Goal: Information Seeking & Learning: Learn about a topic

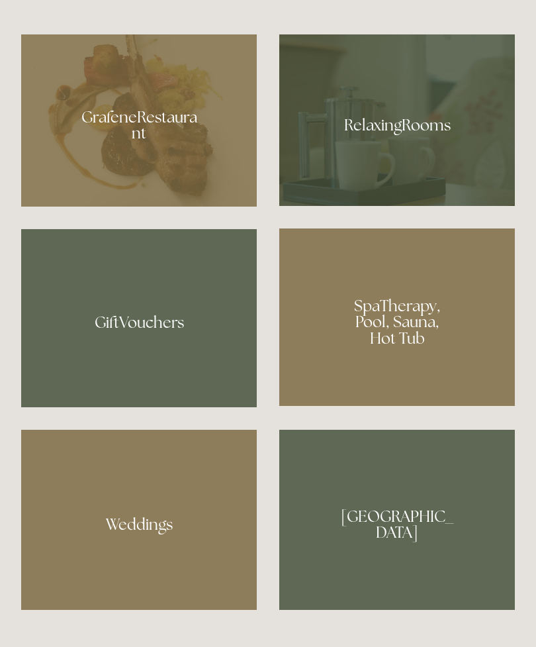
scroll to position [952, 0]
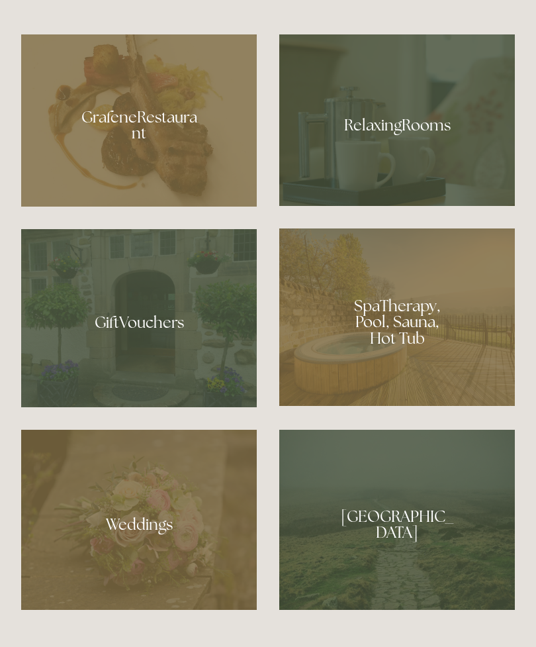
click at [101, 207] on div at bounding box center [139, 120] width 236 height 172
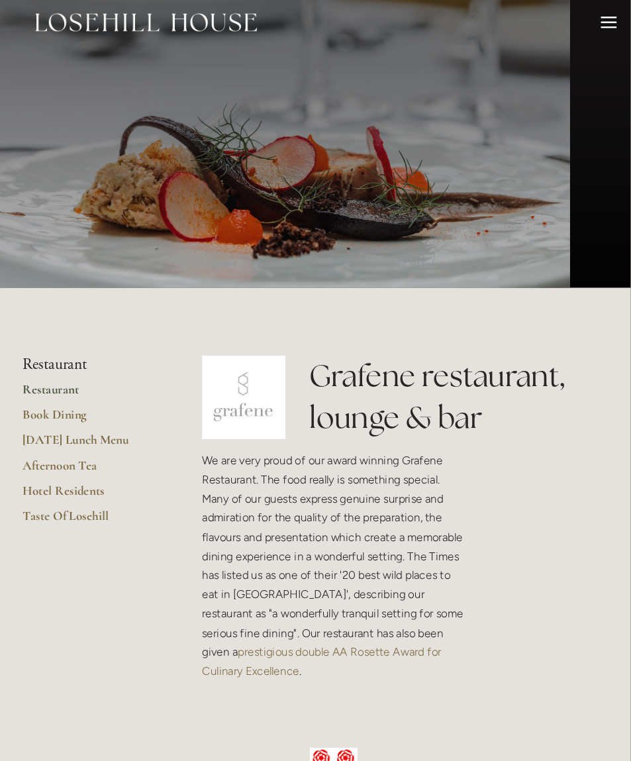
scroll to position [12, 0]
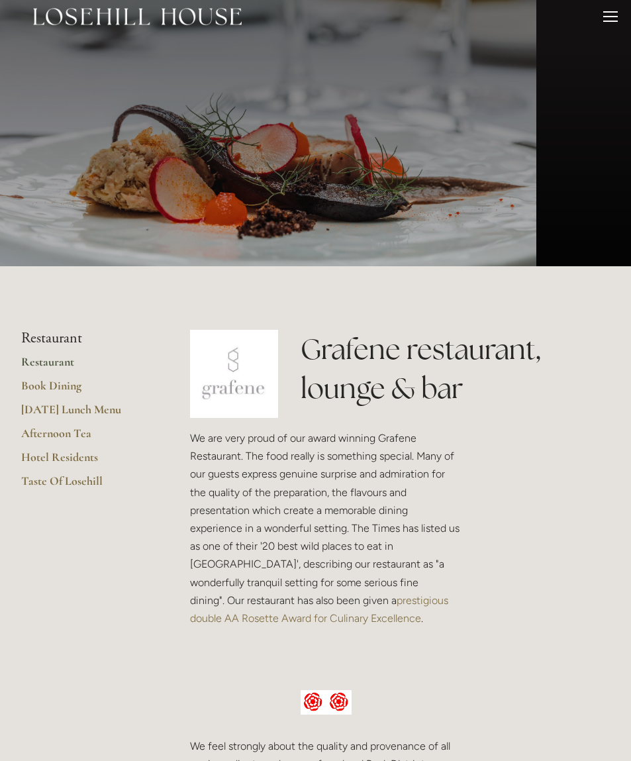
click at [40, 391] on link "Book Dining" at bounding box center [84, 390] width 126 height 24
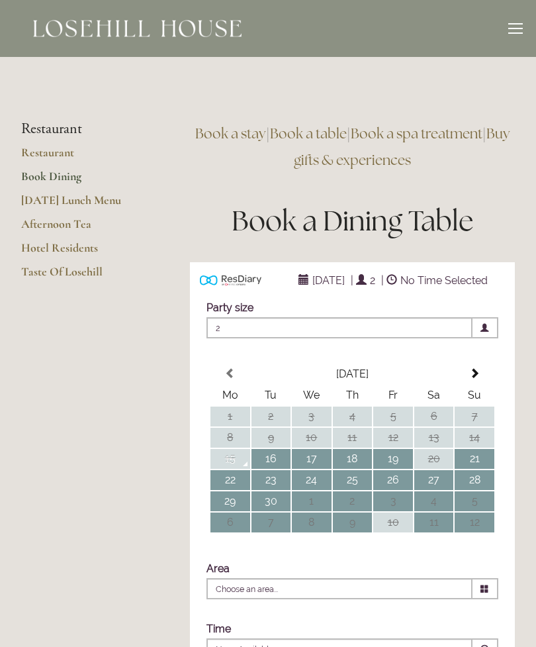
click at [41, 250] on link "Hotel Residents" at bounding box center [84, 252] width 126 height 24
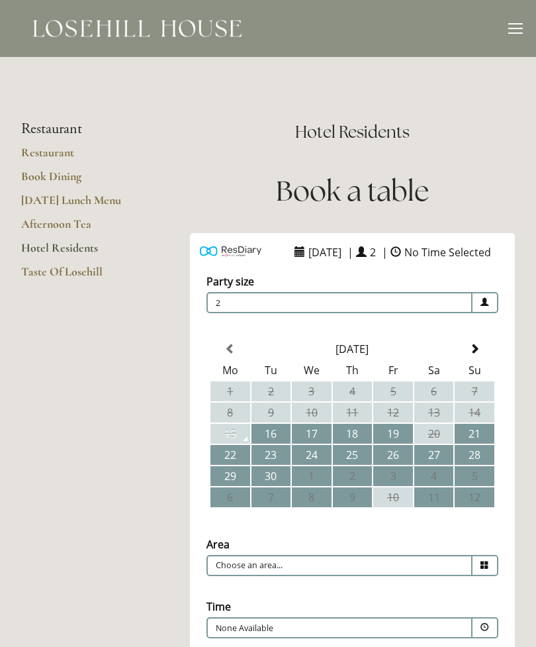
click at [512, 25] on div at bounding box center [516, 30] width 15 height 15
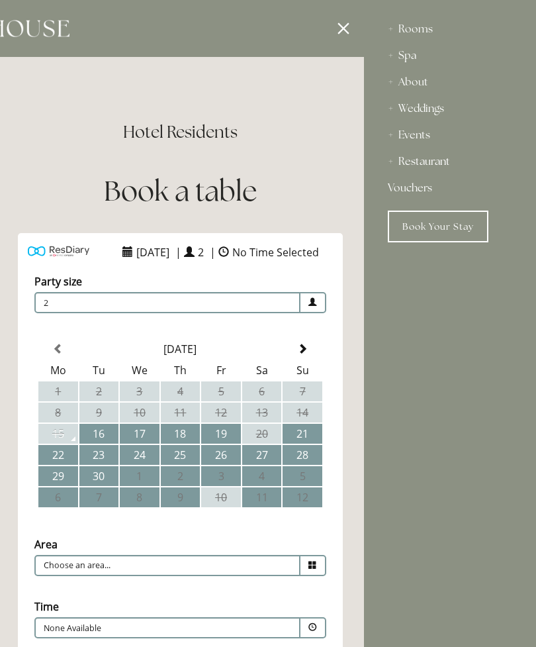
click at [416, 160] on div "Restaurant" at bounding box center [450, 161] width 125 height 26
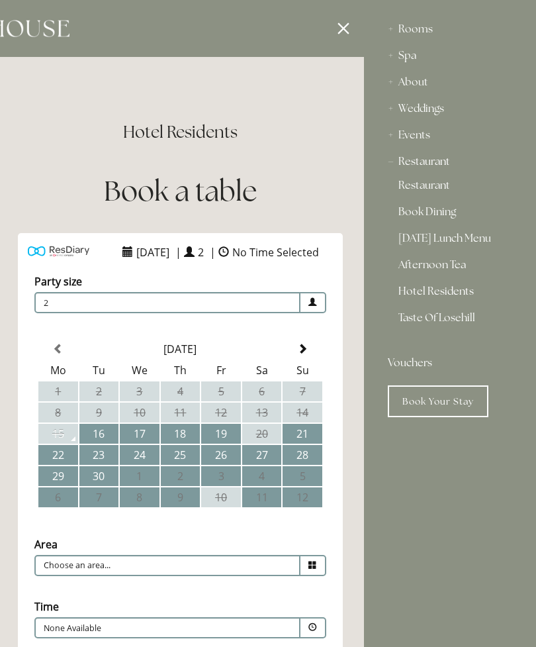
click at [432, 321] on link "Taste Of Losehill" at bounding box center [450, 323] width 103 height 21
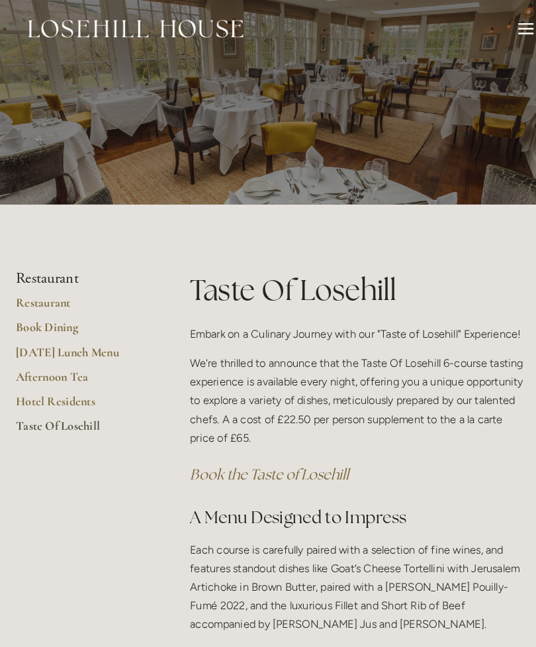
scroll to position [1, 0]
click at [44, 345] on link "[DATE] Lunch Menu" at bounding box center [84, 346] width 126 height 24
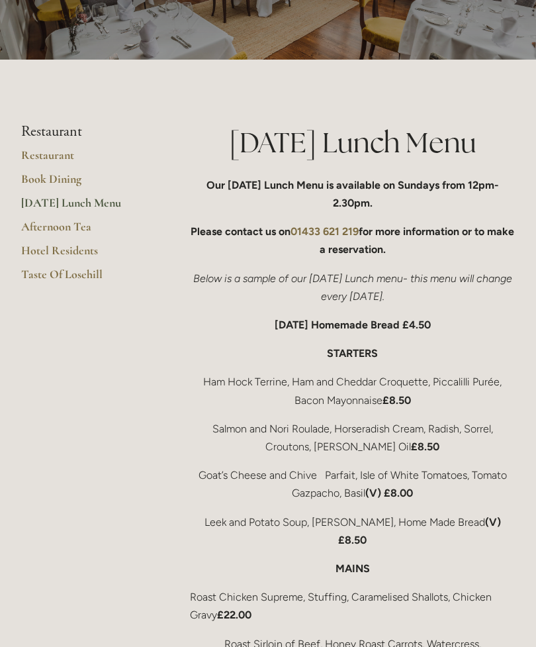
scroll to position [82, 0]
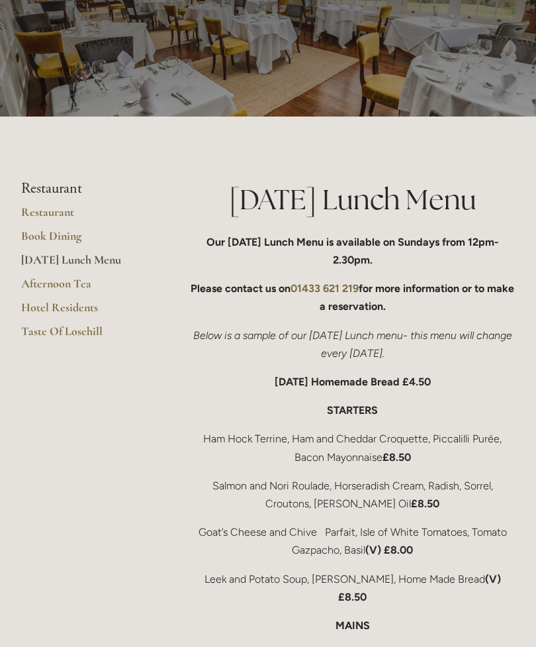
click at [40, 218] on link "Restaurant" at bounding box center [84, 217] width 126 height 24
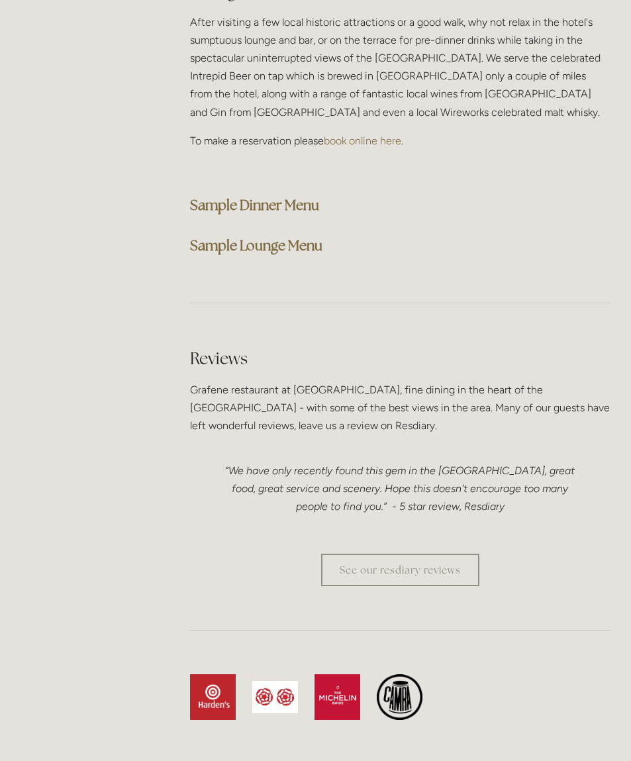
scroll to position [3458, 0]
click at [239, 196] on strong "Sample Dinner Menu" at bounding box center [254, 205] width 129 height 18
